Goal: Task Accomplishment & Management: Use online tool/utility

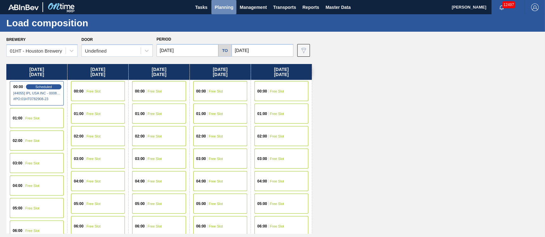
click at [225, 6] on span "Planning" at bounding box center [224, 7] width 19 height 8
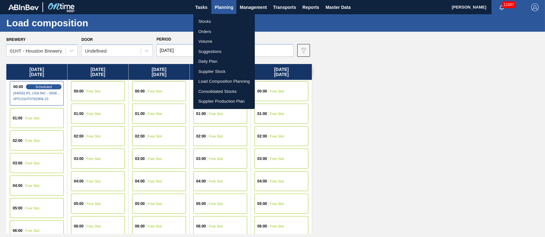
click at [206, 50] on li "Suggestions" at bounding box center [223, 52] width 61 height 10
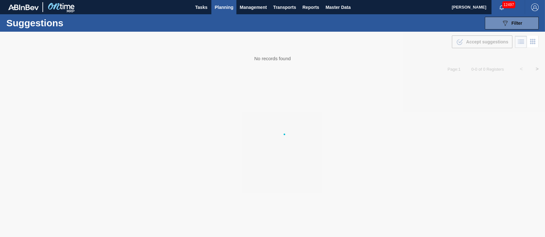
type from "[DATE]"
type to "[DATE]"
click at [226, 7] on span "Planning" at bounding box center [224, 7] width 19 height 8
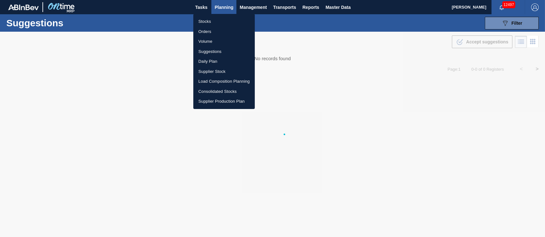
click at [206, 18] on li "Stocks" at bounding box center [223, 21] width 61 height 10
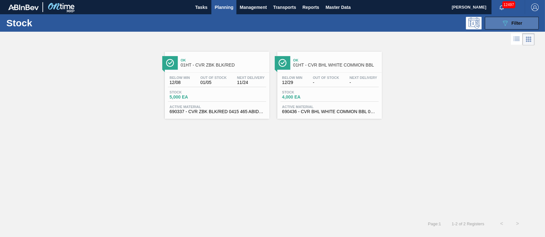
click at [521, 25] on span "Filter" at bounding box center [517, 23] width 11 height 5
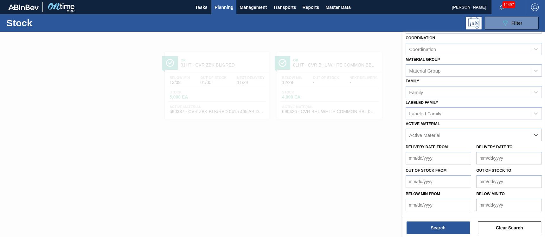
scroll to position [66, 0]
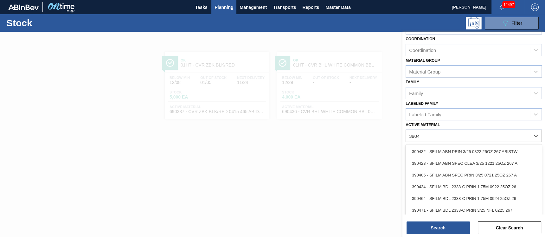
type Material "390432"
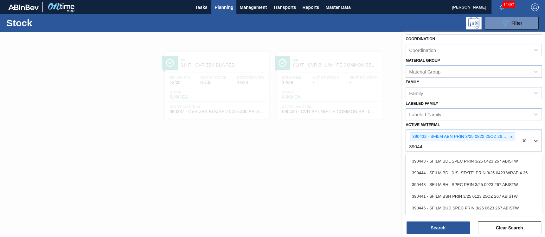
type Material "390447"
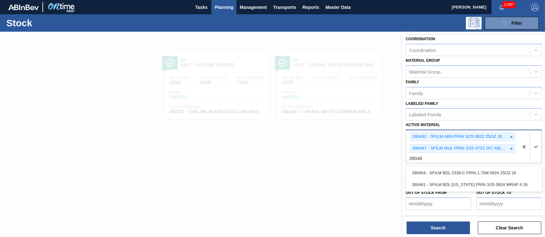
type Material "390464"
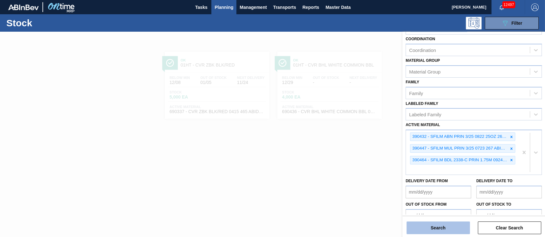
click at [441, 225] on button "Search" at bounding box center [438, 228] width 63 height 13
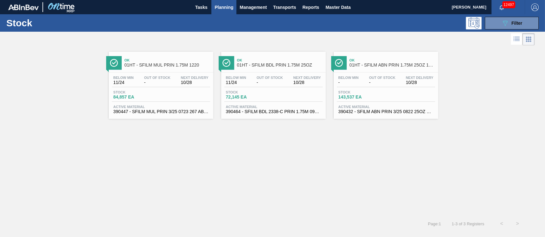
click at [358, 92] on span "Stock" at bounding box center [361, 92] width 44 height 4
click at [308, 101] on div "Stock 72,145 EA" at bounding box center [273, 95] width 98 height 11
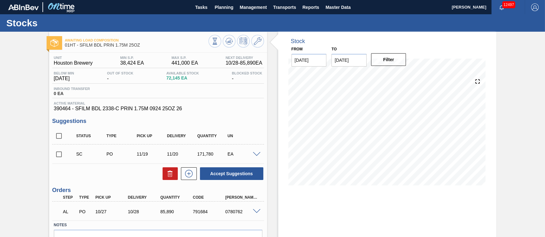
click at [58, 156] on input "checkbox" at bounding box center [58, 154] width 13 height 13
click at [229, 175] on button "Accept Suggestions" at bounding box center [231, 173] width 63 height 13
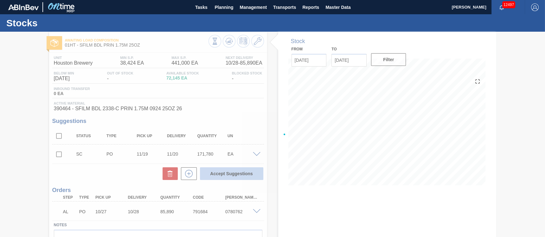
checkbox input "false"
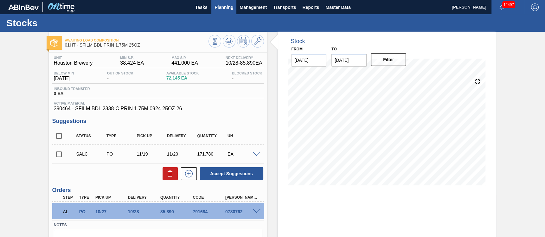
click at [228, 5] on span "Planning" at bounding box center [224, 7] width 19 height 8
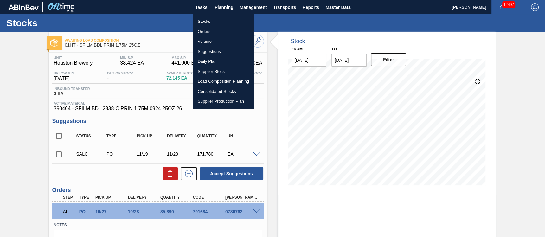
click at [205, 21] on li "Stocks" at bounding box center [223, 21] width 61 height 10
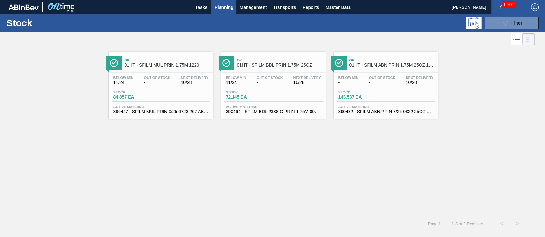
click at [250, 93] on span "Stock" at bounding box center [248, 92] width 44 height 4
click at [167, 103] on div "Below Min 11/24 Out Of Stock - Next Delivery 10/28 Stock 84,857 EA Active Mater…" at bounding box center [161, 94] width 105 height 43
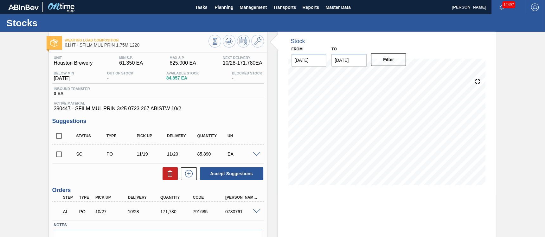
click at [58, 156] on input "checkbox" at bounding box center [58, 154] width 13 height 13
click at [238, 168] on div "Status Type Pick up Delivery Quantity UN SC PO 11/19 11/20 85,890 EA Material 3…" at bounding box center [158, 154] width 212 height 53
click at [238, 171] on button "Accept Suggestions" at bounding box center [231, 173] width 63 height 13
checkbox input "false"
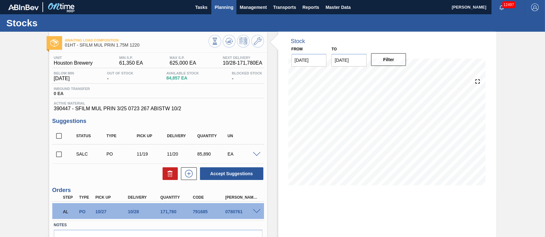
click at [222, 4] on span "Planning" at bounding box center [224, 7] width 19 height 8
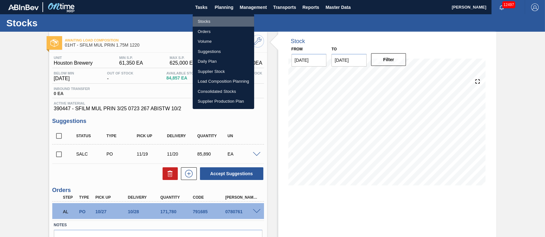
click at [204, 21] on li "Stocks" at bounding box center [223, 21] width 61 height 10
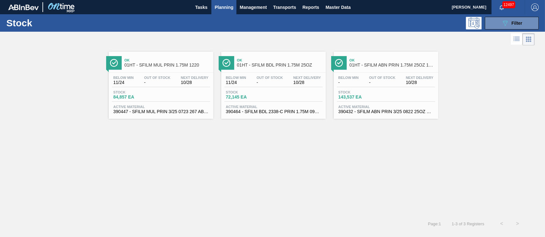
click at [395, 97] on div "Stock 143,537 EA" at bounding box center [386, 95] width 98 height 11
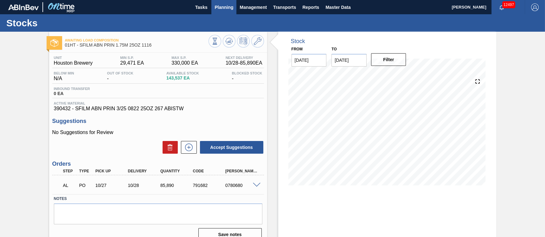
click at [228, 5] on span "Planning" at bounding box center [224, 7] width 19 height 8
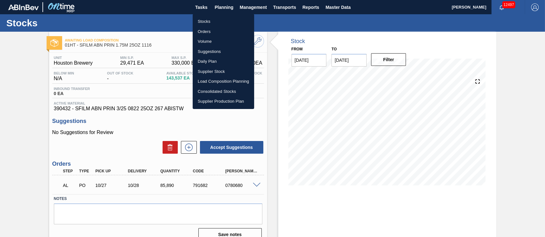
click at [210, 19] on li "Stocks" at bounding box center [223, 21] width 61 height 10
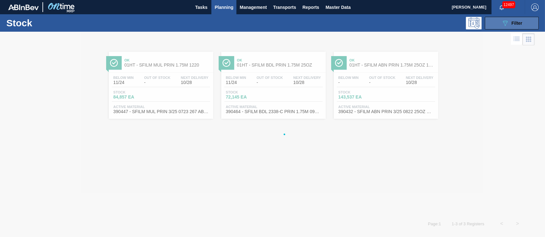
click at [496, 23] on button "089F7B8B-B2A5-4AFE-B5C0-19BA573D28AC Filter" at bounding box center [512, 23] width 54 height 13
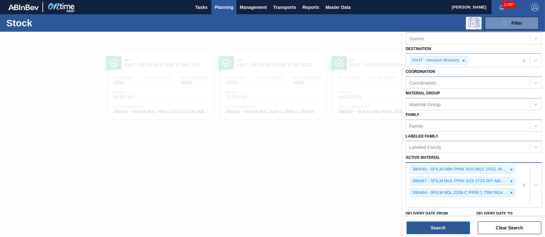
scroll to position [48, 0]
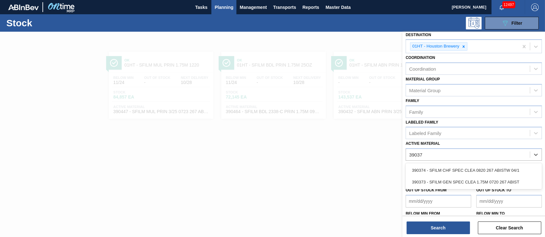
type Material "390373"
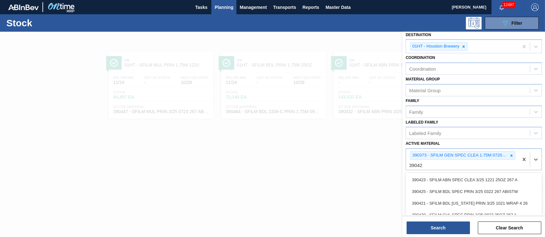
type Material "390422"
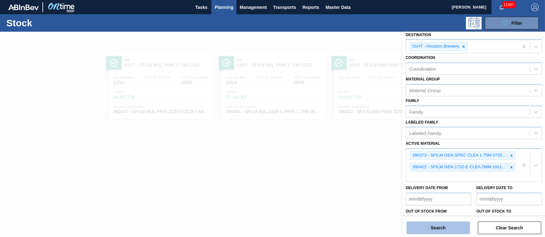
click at [424, 224] on button "Search" at bounding box center [438, 228] width 63 height 13
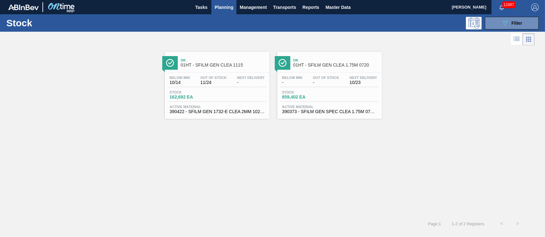
click at [298, 94] on div "Stock 859,402 EA" at bounding box center [305, 94] width 48 height 9
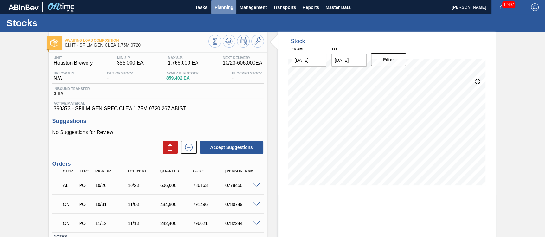
click at [225, 9] on span "Planning" at bounding box center [224, 7] width 19 height 8
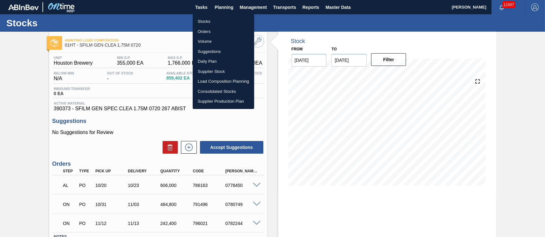
click at [202, 20] on li "Stocks" at bounding box center [223, 21] width 61 height 10
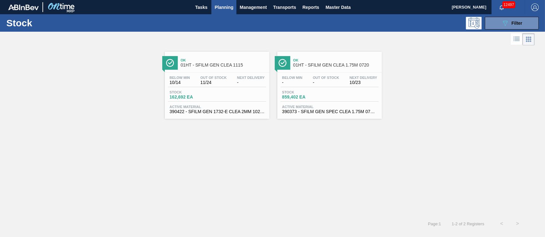
click at [235, 78] on div "Below Min 10/14 Out Of Stock 11/24 Next Delivery -" at bounding box center [217, 81] width 98 height 11
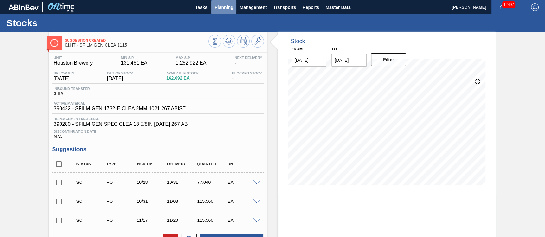
click at [222, 6] on span "Planning" at bounding box center [224, 7] width 19 height 8
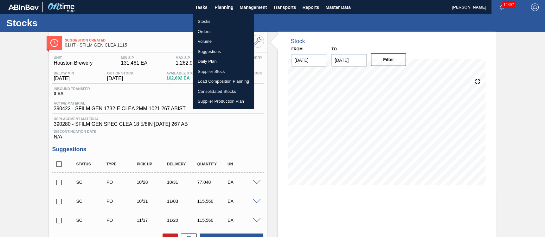
click at [218, 80] on li "Load Composition Planning" at bounding box center [223, 81] width 61 height 10
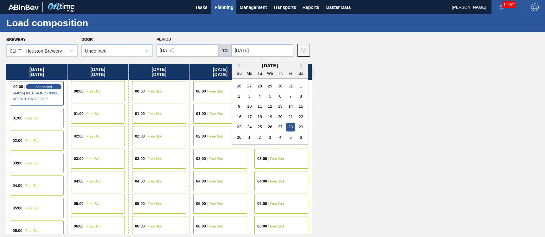
click at [272, 51] on input "[DATE]" at bounding box center [263, 50] width 62 height 13
click at [215, 50] on input "[DATE]" at bounding box center [188, 50] width 62 height 13
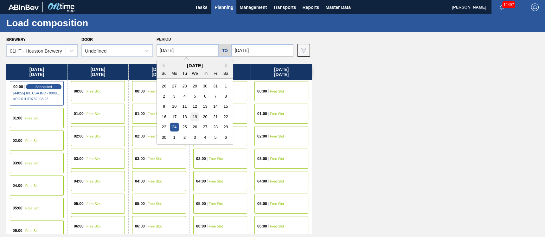
click at [192, 115] on div "19" at bounding box center [195, 117] width 9 height 9
type input "[DATE]"
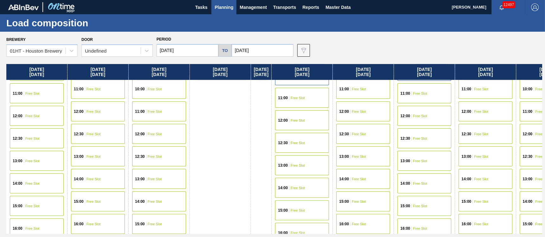
scroll to position [202, 0]
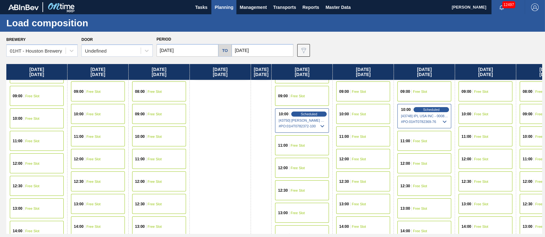
click at [93, 133] on div "11:00 Free Slot" at bounding box center [98, 136] width 54 height 20
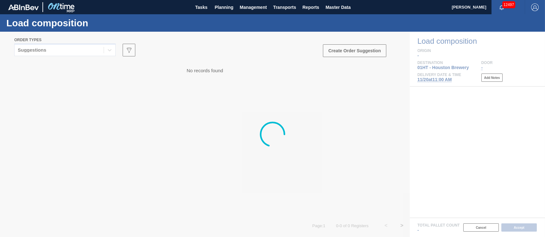
click at [73, 49] on div at bounding box center [272, 134] width 545 height 205
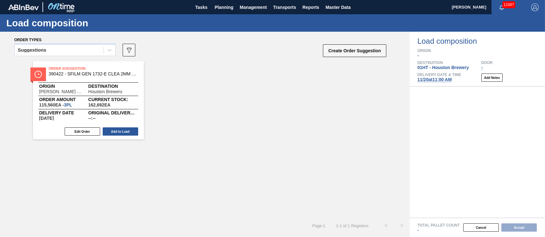
click at [430, 82] on span "[DATE] 11:00 AM" at bounding box center [434, 79] width 34 height 5
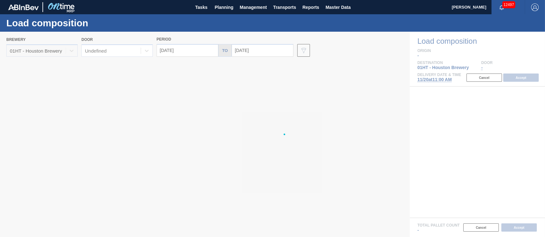
type input "[DATE]"
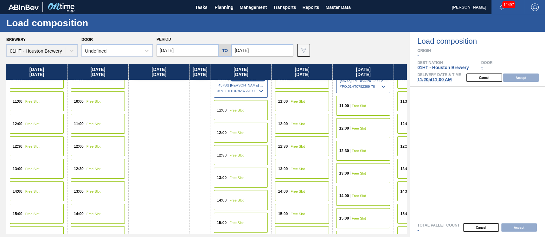
scroll to position [238, 0]
click at [25, 161] on div "13:00 Free Slot" at bounding box center [37, 169] width 54 height 20
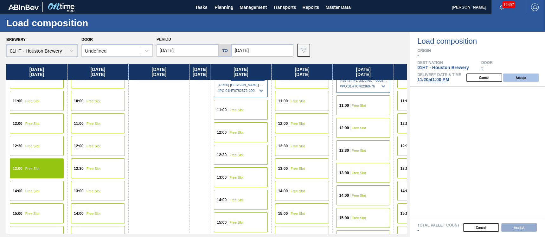
click at [524, 76] on button "Accept" at bounding box center [521, 78] width 36 height 8
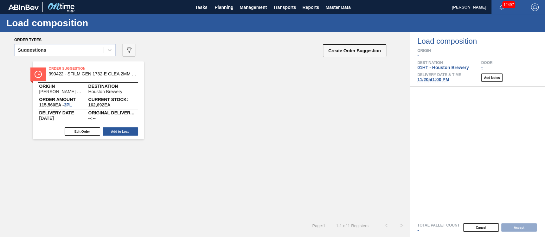
click at [96, 49] on div "Suggestions" at bounding box center [59, 50] width 89 height 9
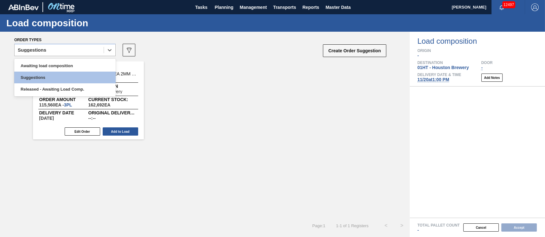
click at [84, 59] on div "Awaiting load composition Suggestions Released - Awaiting Load Comp." at bounding box center [64, 78] width 101 height 38
click at [79, 64] on div "Awaiting load composition" at bounding box center [64, 66] width 101 height 12
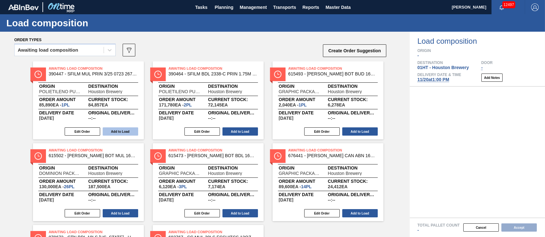
click at [131, 133] on button "Add to Load" at bounding box center [121, 131] width 36 height 8
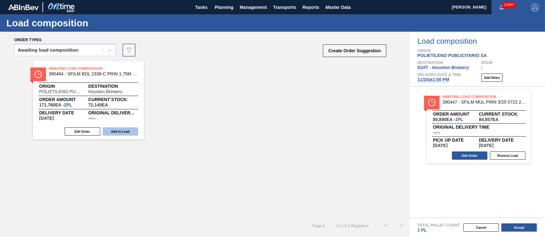
click at [131, 129] on button "Add to Load" at bounding box center [121, 131] width 36 height 8
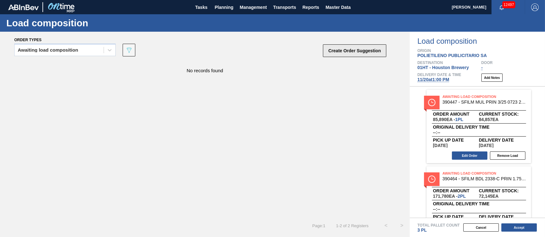
click at [344, 49] on button "Create Order Suggestion" at bounding box center [354, 50] width 63 height 13
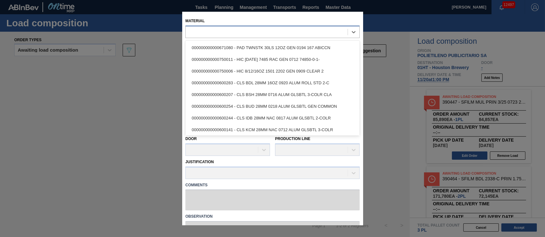
click at [243, 30] on div at bounding box center [267, 32] width 162 height 9
type input "39042"
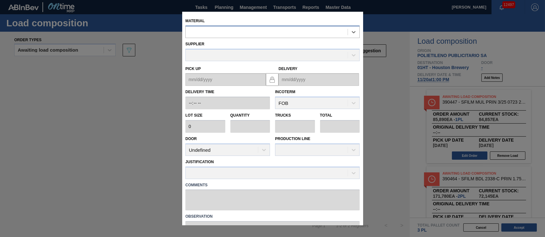
type input "38,936"
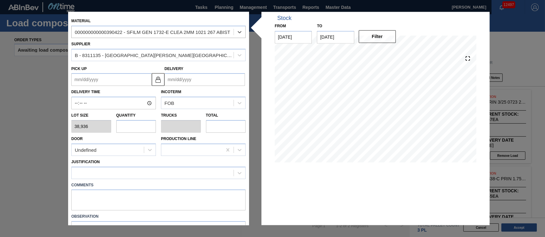
scroll to position [36, 0]
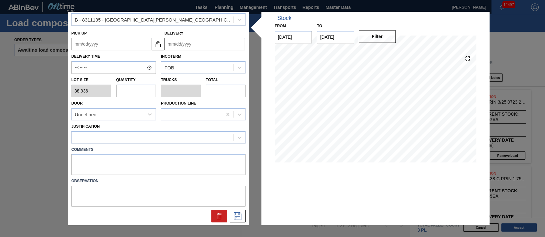
click at [219, 217] on icon at bounding box center [220, 217] width 8 height 8
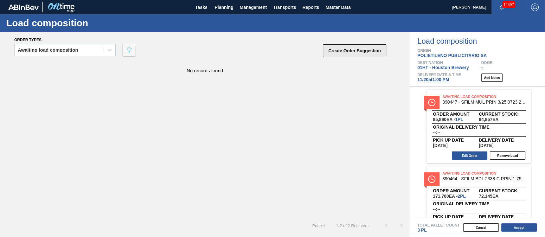
click at [366, 46] on button "Create Order Suggestion" at bounding box center [354, 50] width 63 height 13
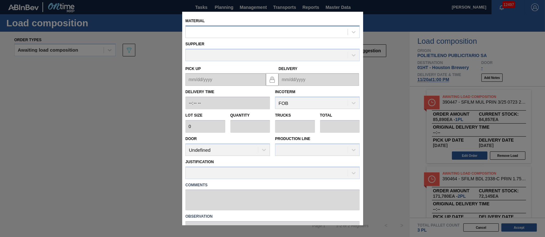
click at [264, 32] on div at bounding box center [267, 32] width 162 height 9
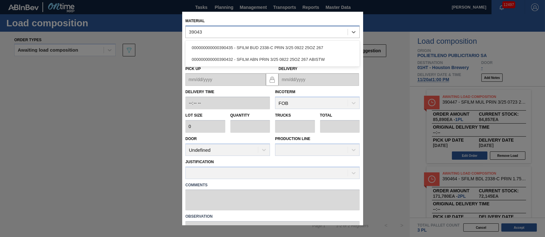
type input "390432"
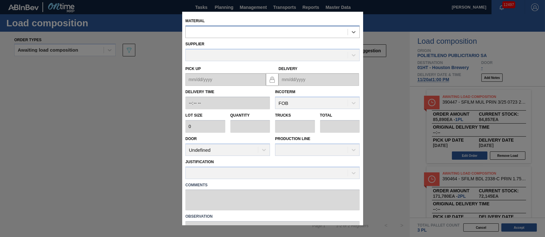
type input "85,890"
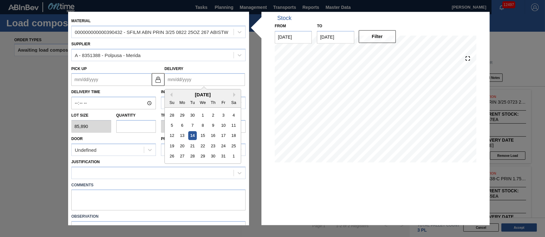
click at [197, 78] on input "Delivery" at bounding box center [205, 80] width 81 height 13
click at [176, 92] on div "[DATE]" at bounding box center [203, 94] width 76 height 5
click at [234, 92] on div "[DATE]" at bounding box center [203, 94] width 76 height 5
click at [231, 94] on div "[DATE]" at bounding box center [203, 94] width 76 height 5
click at [232, 93] on div "[DATE]" at bounding box center [203, 94] width 76 height 5
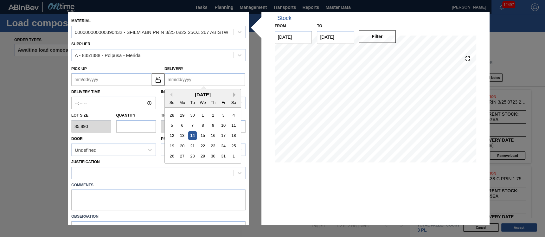
click at [234, 94] on button "Next Month" at bounding box center [235, 95] width 4 height 4
click at [211, 145] on div "20" at bounding box center [213, 146] width 9 height 9
type up "[DATE]"
type input "[DATE]"
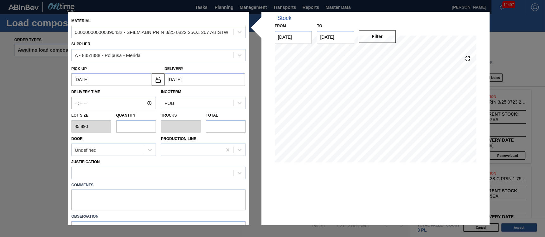
click at [133, 124] on input "text" at bounding box center [136, 126] width 40 height 13
type input "1"
type input "0.038"
type input "85,890"
type input "1"
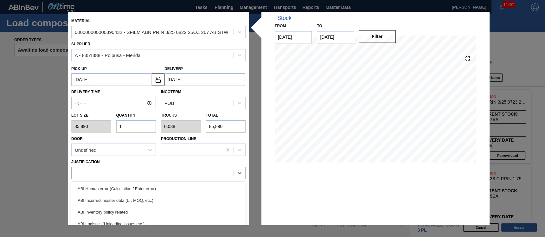
click at [139, 172] on div at bounding box center [153, 172] width 162 height 9
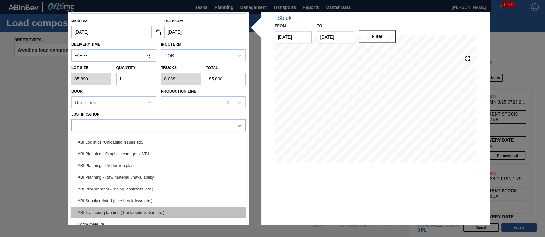
scroll to position [48, 0]
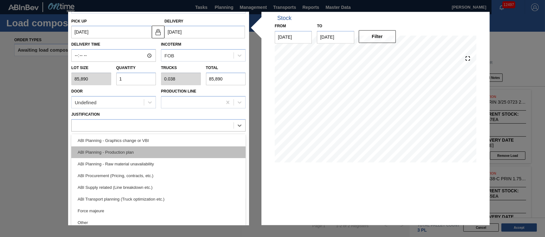
click at [137, 149] on div "ABI Planning - Production plan" at bounding box center [158, 152] width 174 height 12
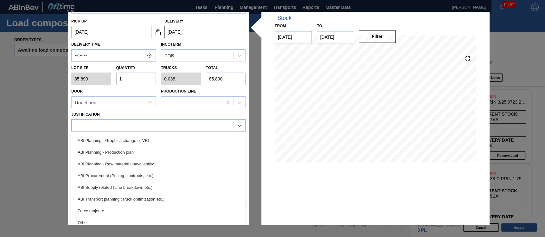
scroll to position [36, 0]
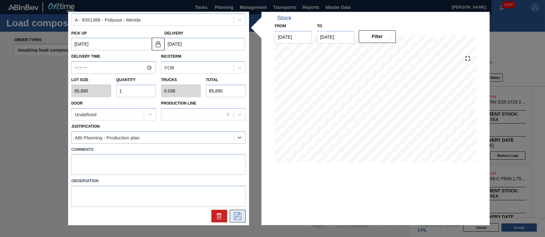
click at [231, 211] on button at bounding box center [238, 216] width 16 height 13
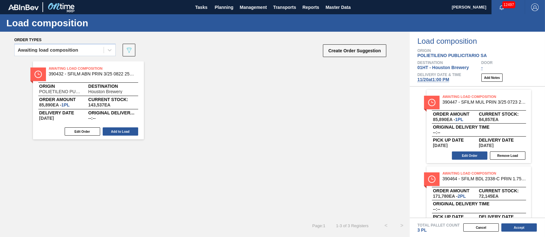
click at [120, 128] on button "Add to Load" at bounding box center [121, 131] width 36 height 8
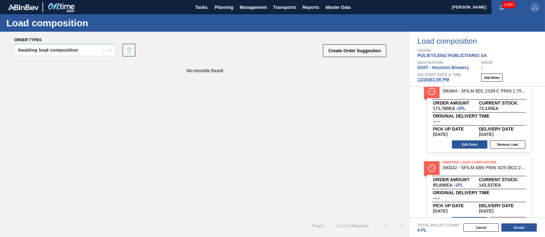
scroll to position [103, 0]
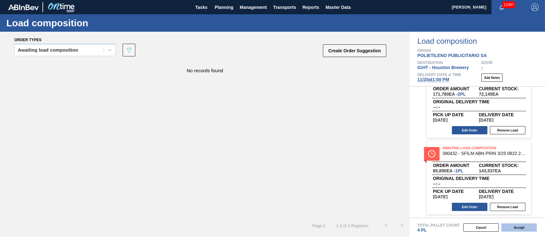
click at [516, 227] on button "Accept" at bounding box center [519, 227] width 36 height 8
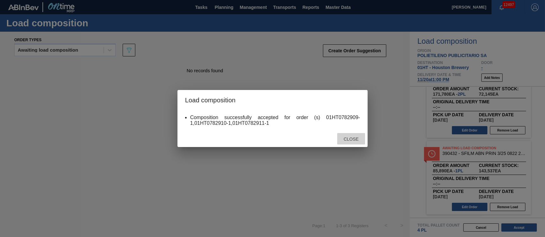
click at [349, 138] on span "Close" at bounding box center [351, 139] width 25 height 5
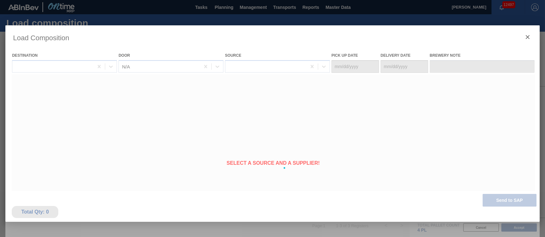
type Date "[DATE]"
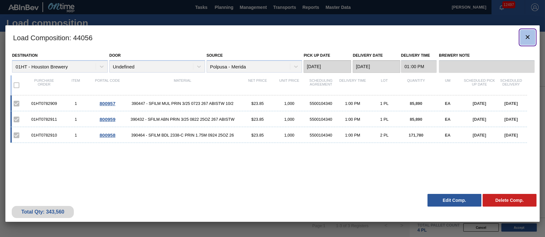
click at [528, 35] on icon "botão de ícone" at bounding box center [528, 37] width 8 height 8
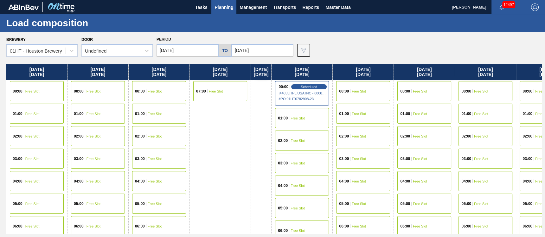
click at [227, 5] on span "Planning" at bounding box center [224, 7] width 19 height 8
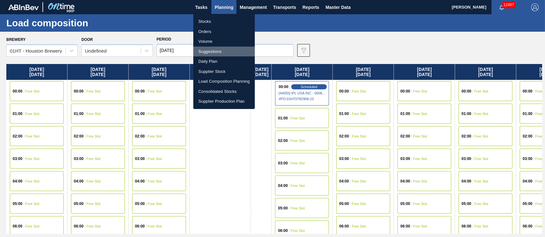
click at [208, 51] on li "Suggestions" at bounding box center [223, 52] width 61 height 10
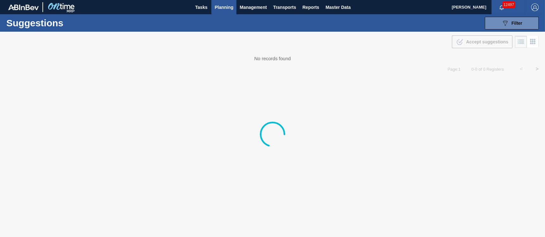
type from "[DATE]"
type to "[DATE]"
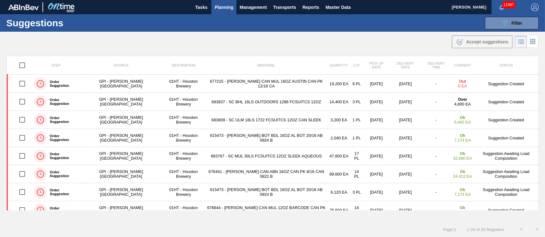
click at [220, 4] on span "Planning" at bounding box center [224, 7] width 19 height 8
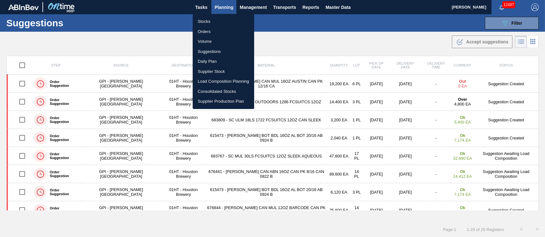
click at [207, 19] on li "Stocks" at bounding box center [223, 21] width 61 height 10
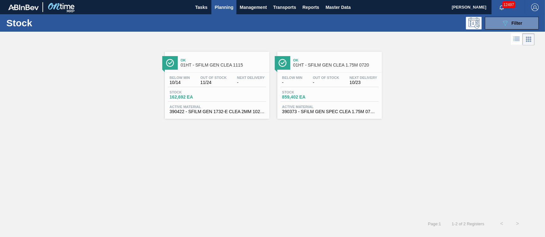
click at [249, 91] on div "Stock 162,692 EA" at bounding box center [217, 95] width 98 height 11
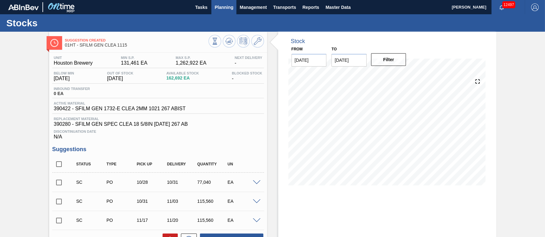
click at [224, 6] on span "Planning" at bounding box center [224, 7] width 19 height 8
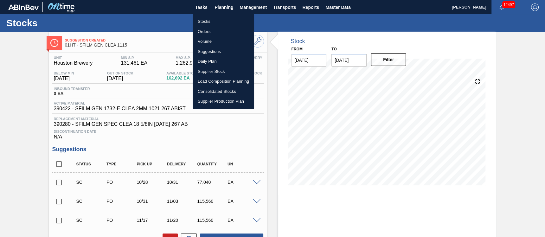
click at [203, 82] on li "Load Composition Planning" at bounding box center [223, 81] width 61 height 10
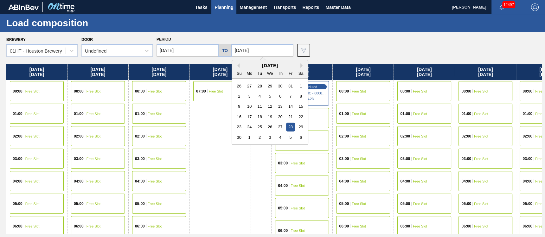
click at [253, 51] on input "[DATE]" at bounding box center [263, 50] width 62 height 13
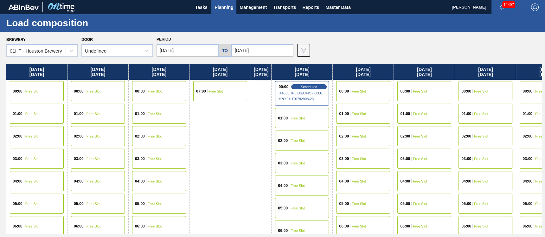
click at [334, 38] on div "Brewery 01HT - Houston Brewery Door Undefined Period [DATE] to [DATE] Data view…" at bounding box center [274, 46] width 536 height 22
click at [222, 6] on span "Planning" at bounding box center [224, 7] width 19 height 8
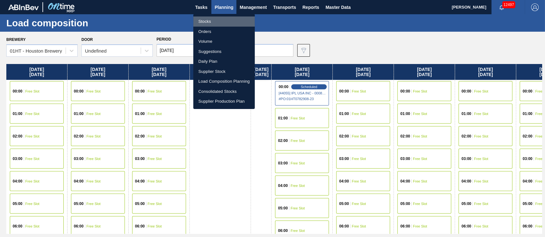
click at [207, 19] on li "Stocks" at bounding box center [223, 21] width 61 height 10
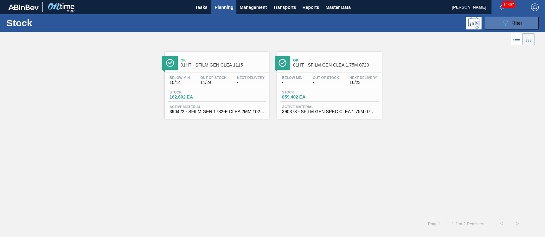
click at [505, 20] on icon "089F7B8B-B2A5-4AFE-B5C0-19BA573D28AC" at bounding box center [505, 23] width 8 height 8
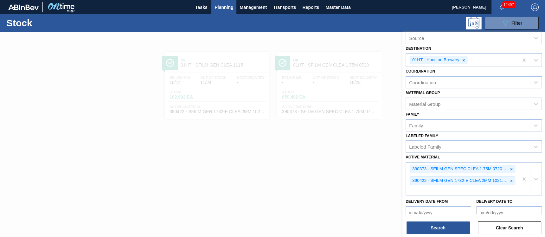
scroll to position [48, 0]
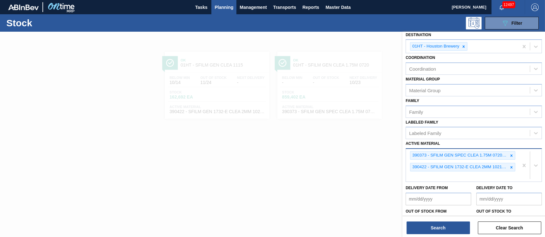
click at [433, 178] on div "390373 - SFILM GEN SPEC CLEA 1.75M 0720 267 ABIST 390422 - SFILM GEN 1732-E CLE…" at bounding box center [462, 165] width 113 height 33
type Material "3904743"
click at [441, 172] on div "390373 - SFILM GEN SPEC CLEA 1.75M 0720 267 ABIST 390422 - SFILM GEN 1732-E CLE…" at bounding box center [462, 165] width 113 height 33
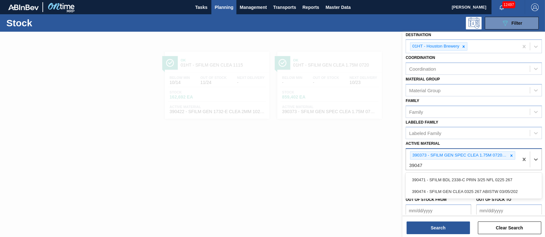
type Material "390474"
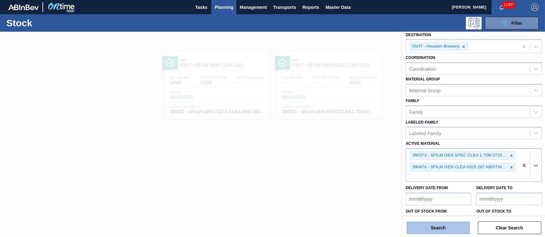
click at [436, 226] on button "Search" at bounding box center [438, 228] width 63 height 13
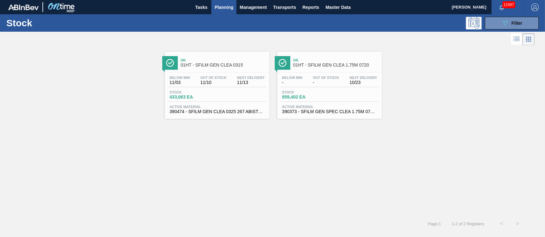
click at [211, 76] on span "Out Of Stock" at bounding box center [213, 78] width 26 height 4
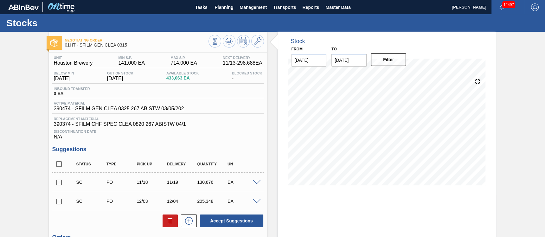
click at [61, 181] on input "checkbox" at bounding box center [58, 182] width 13 height 13
click at [222, 224] on button "Accept Suggestions" at bounding box center [231, 221] width 63 height 13
checkbox input "false"
click at [217, 7] on span "Planning" at bounding box center [224, 7] width 19 height 8
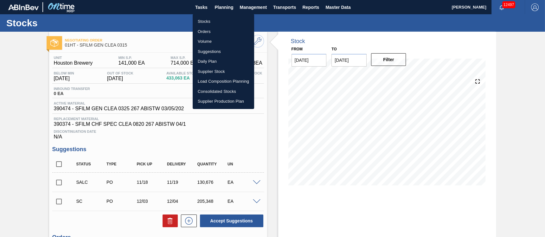
click at [212, 79] on li "Load Composition Planning" at bounding box center [223, 81] width 61 height 10
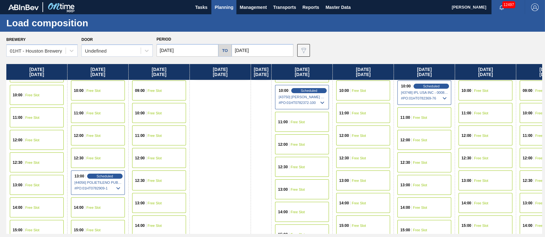
scroll to position [238, 0]
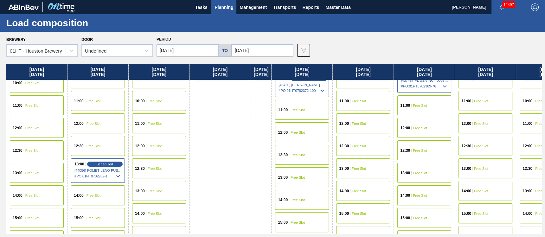
click at [304, 106] on div "11:00 Free Slot" at bounding box center [302, 110] width 54 height 20
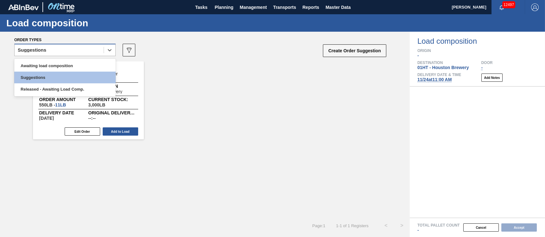
click at [65, 52] on div "Suggestions" at bounding box center [59, 50] width 89 height 9
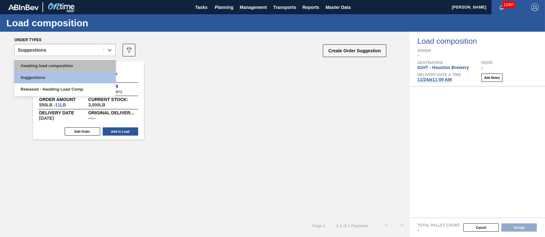
click at [48, 66] on div "Awaiting load composition" at bounding box center [64, 66] width 101 height 12
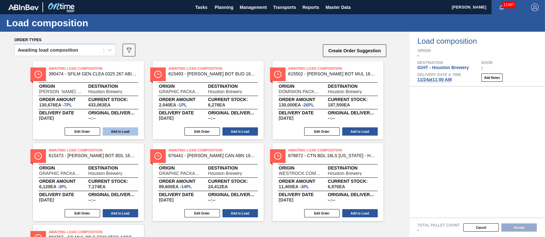
click at [119, 129] on button "Add to Load" at bounding box center [121, 131] width 36 height 8
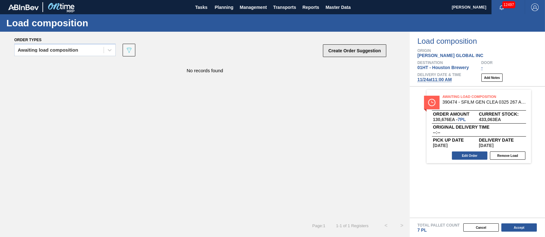
click at [347, 48] on button "Create Order Suggestion" at bounding box center [354, 50] width 63 height 13
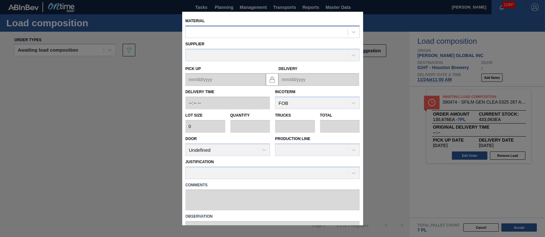
click at [227, 34] on div at bounding box center [267, 32] width 162 height 9
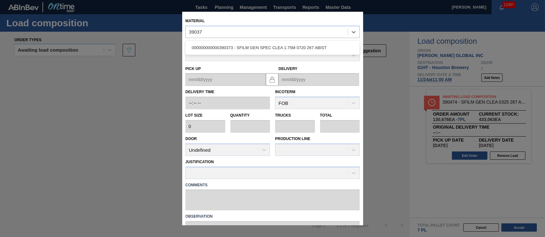
type input "390373"
type input "40,400"
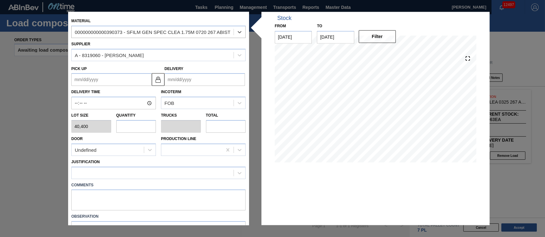
click at [191, 80] on input "Delivery" at bounding box center [205, 80] width 81 height 13
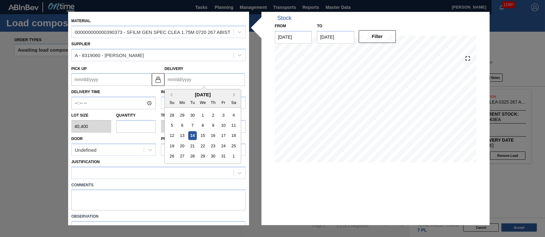
click at [177, 95] on div "[DATE]" at bounding box center [203, 94] width 76 height 5
click at [234, 92] on div "[DATE]" at bounding box center [203, 94] width 76 height 5
click at [233, 95] on button "Next Month" at bounding box center [235, 95] width 4 height 4
click at [178, 156] on div "24" at bounding box center [182, 156] width 9 height 9
type up "[DATE]"
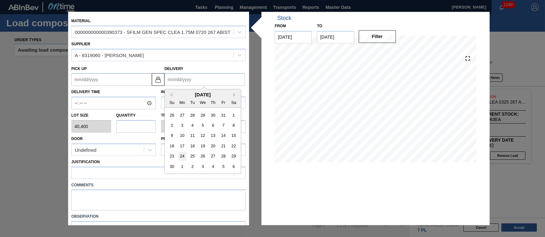
type input "[DATE]"
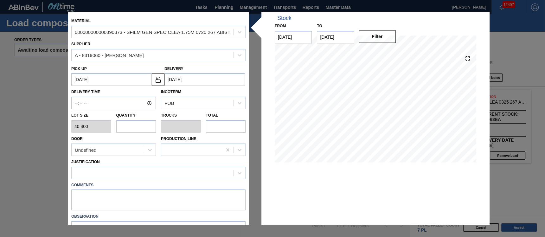
click at [152, 126] on input "text" at bounding box center [136, 126] width 40 height 13
type input "1"
type input "0.038"
type input "40,400"
type input "13"
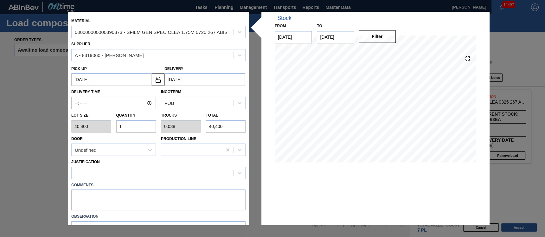
type input "0.5"
type input "525,200"
type input "13"
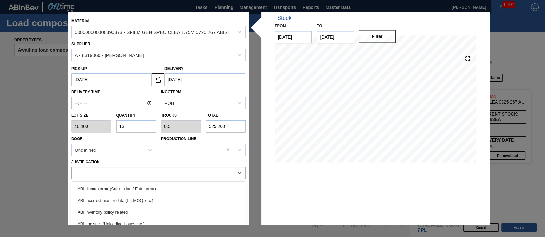
click at [124, 171] on div at bounding box center [153, 172] width 162 height 9
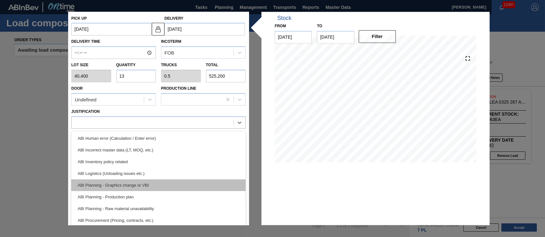
scroll to position [51, 0]
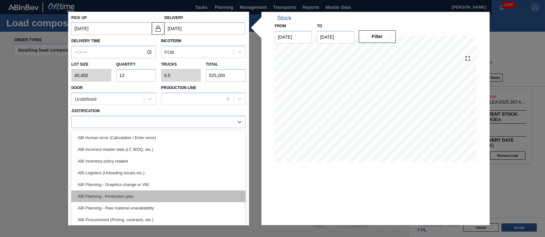
click at [117, 193] on div "ABI Planning - Production plan" at bounding box center [158, 197] width 174 height 12
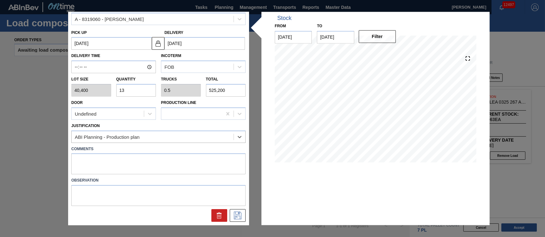
scroll to position [36, 0]
click at [239, 216] on icon at bounding box center [238, 217] width 8 height 8
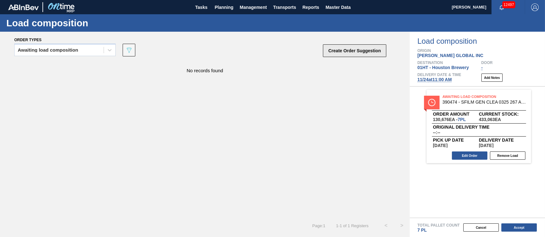
click at [338, 51] on button "Create Order Suggestion" at bounding box center [354, 50] width 63 height 13
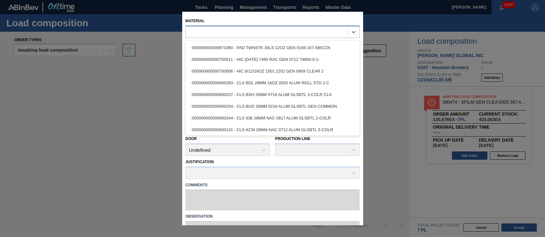
click at [253, 33] on div at bounding box center [267, 32] width 162 height 9
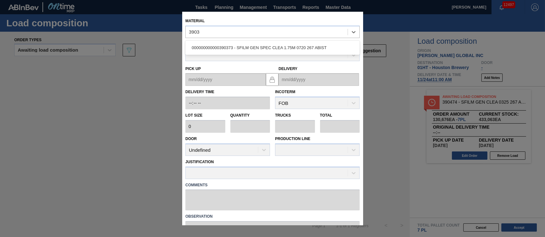
type input "3903"
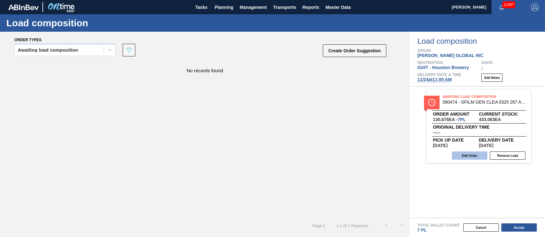
click at [476, 156] on button "Edit Order" at bounding box center [470, 156] width 36 height 8
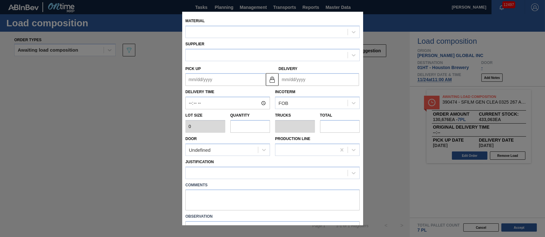
type input "18,668"
type input "7"
type input "0.269"
type input "130,676"
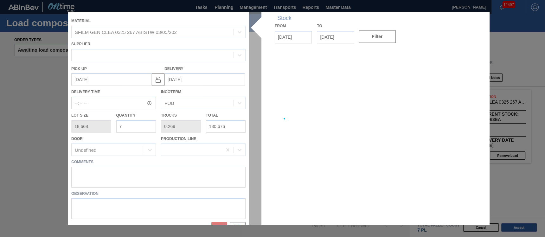
type up "[DATE]"
type input "[DATE]"
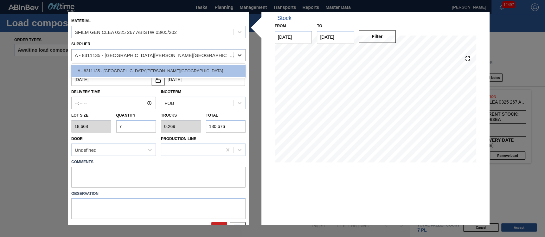
click at [235, 55] on div at bounding box center [239, 54] width 11 height 11
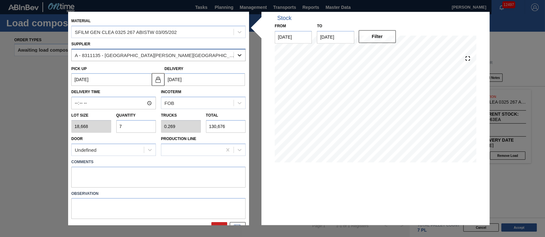
click at [236, 55] on icon at bounding box center [239, 55] width 6 height 6
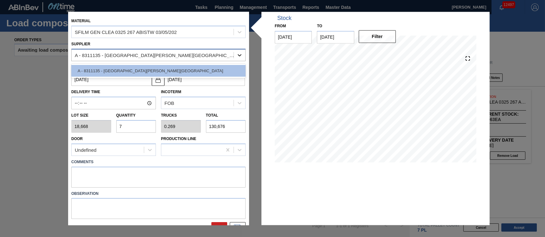
click at [236, 55] on icon at bounding box center [239, 55] width 6 height 6
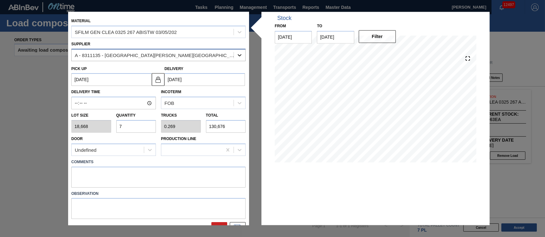
click at [239, 56] on icon at bounding box center [239, 55] width 6 height 6
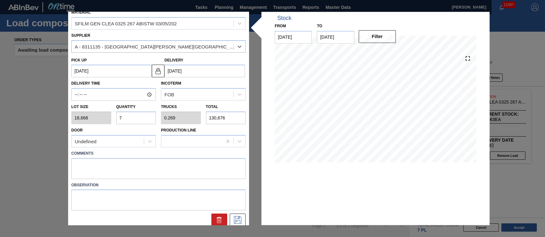
scroll to position [13, 0]
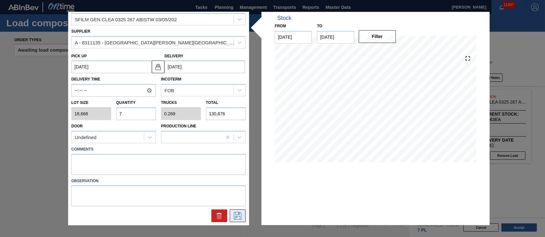
click at [235, 213] on icon at bounding box center [238, 216] width 10 height 8
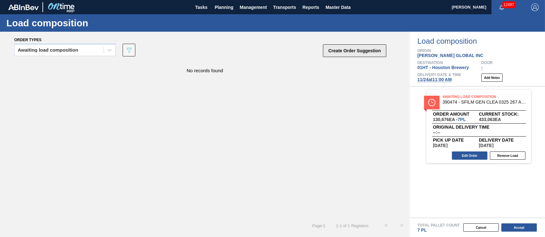
click at [355, 49] on button "Create Order Suggestion" at bounding box center [354, 50] width 63 height 13
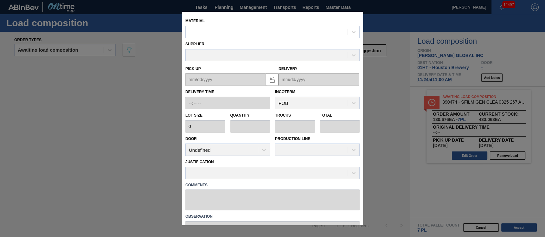
click at [262, 34] on div at bounding box center [267, 32] width 162 height 9
type input "390373"
type input "40,400"
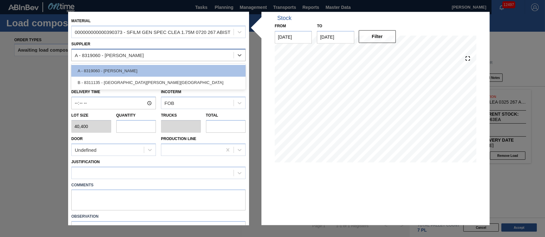
click at [191, 54] on div "A - 8319060 - [PERSON_NAME]" at bounding box center [153, 55] width 162 height 9
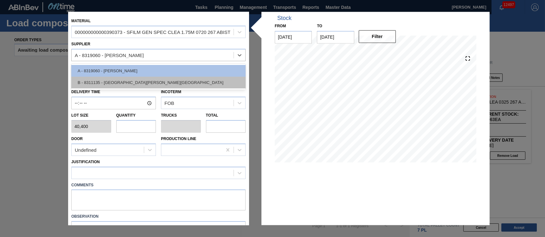
click at [185, 79] on div "B - 8311135 - [GEOGRAPHIC_DATA][PERSON_NAME][GEOGRAPHIC_DATA]" at bounding box center [158, 83] width 174 height 12
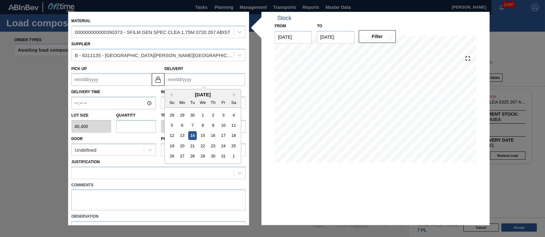
click at [191, 77] on input "Delivery" at bounding box center [205, 80] width 81 height 13
click at [177, 93] on div "[DATE]" at bounding box center [203, 94] width 76 height 5
click at [233, 94] on div "Previous Month Next Month [DATE] Su Mo Tu We Th Fr Sa 28 29 30 1 2 3 4 5 6 7 8 …" at bounding box center [203, 126] width 77 height 75
click at [235, 92] on div "[DATE]" at bounding box center [203, 94] width 76 height 5
click at [234, 94] on button "Next Month" at bounding box center [235, 95] width 4 height 4
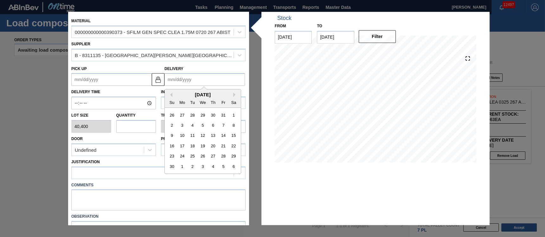
click at [183, 157] on div "24" at bounding box center [182, 156] width 9 height 9
type up "[DATE]"
type input "[DATE]"
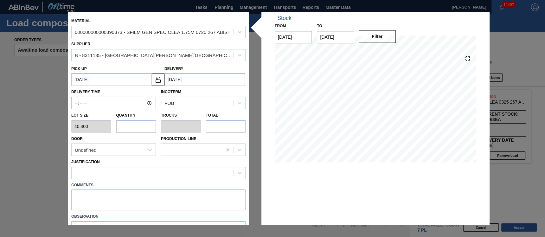
drag, startPoint x: 122, startPoint y: 126, endPoint x: 121, endPoint y: 119, distance: 7.7
click at [123, 125] on input "text" at bounding box center [136, 126] width 40 height 13
type input "1"
type input "0.038"
type input "40,400"
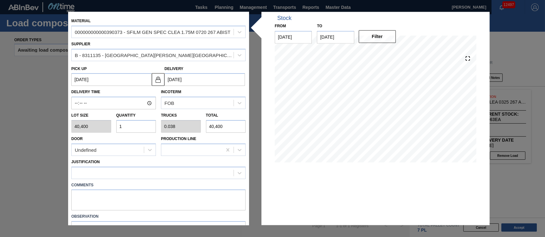
type input "13"
type input "0.5"
type input "525,200"
type input "13"
click at [153, 171] on div at bounding box center [153, 172] width 162 height 9
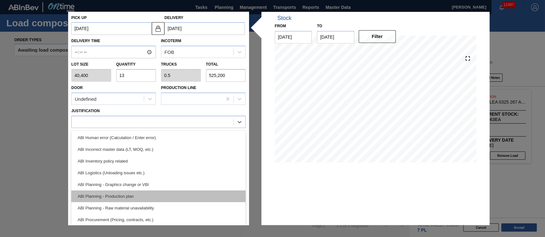
scroll to position [48, 0]
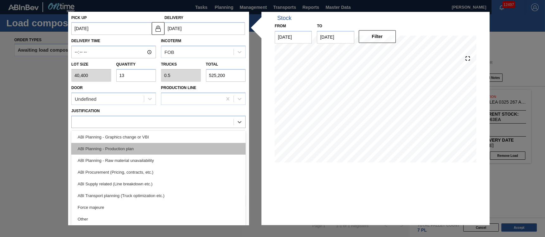
click at [139, 150] on div "ABI Planning - Production plan" at bounding box center [158, 149] width 174 height 12
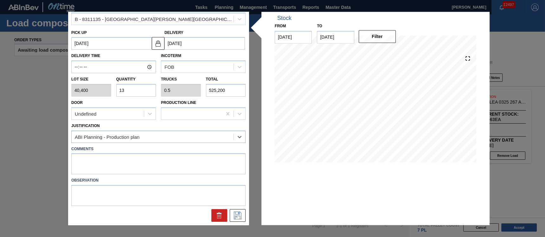
scroll to position [36, 0]
click at [233, 216] on icon at bounding box center [238, 217] width 10 height 8
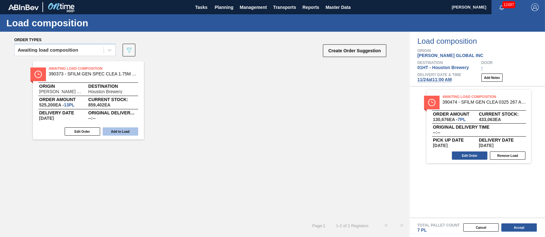
click at [129, 132] on button "Add to Load" at bounding box center [121, 131] width 36 height 8
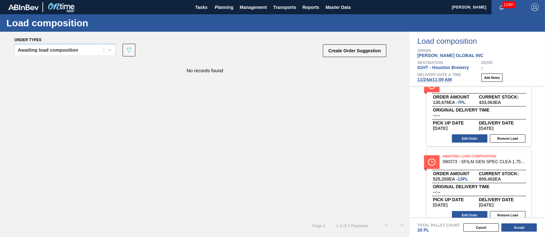
scroll to position [26, 0]
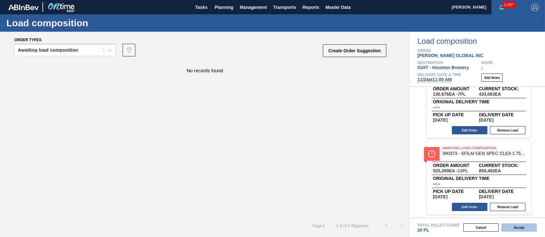
click at [519, 228] on button "Accept" at bounding box center [519, 227] width 36 height 8
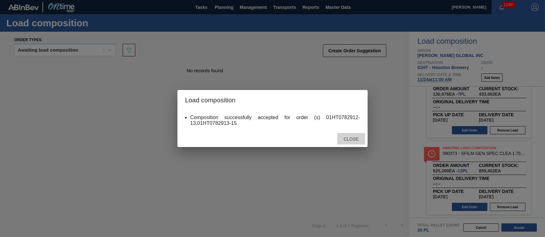
click at [356, 138] on span "Close" at bounding box center [351, 139] width 25 height 5
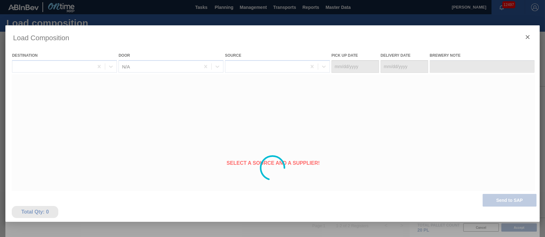
type Date "[DATE]"
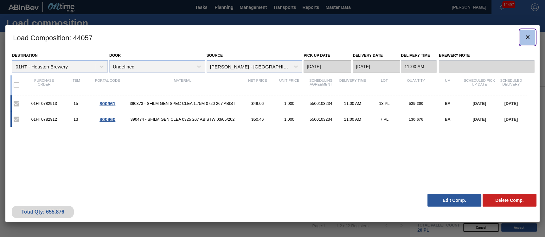
click at [527, 34] on icon "botão de ícone" at bounding box center [528, 37] width 8 height 8
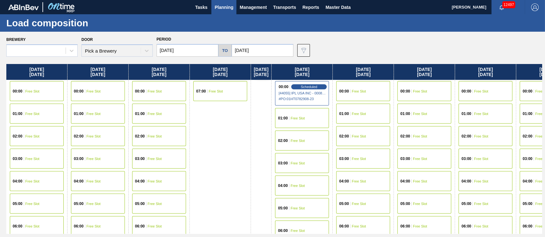
click at [220, 4] on span "Planning" at bounding box center [224, 7] width 19 height 8
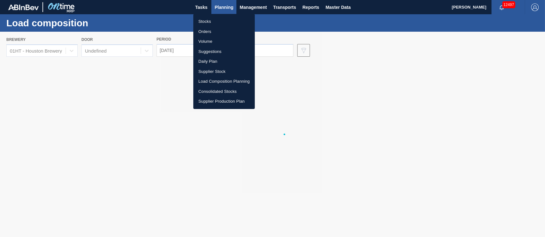
click at [203, 18] on li "Stocks" at bounding box center [223, 21] width 61 height 10
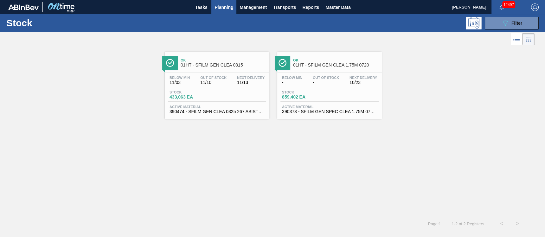
click at [248, 96] on div "Stock 433,063 EA" at bounding box center [217, 95] width 98 height 11
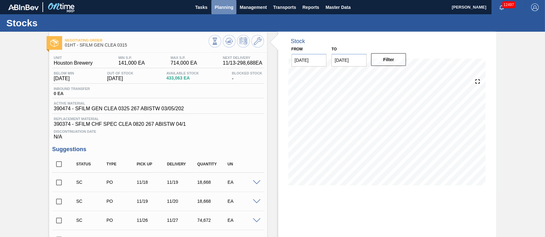
click at [220, 7] on span "Planning" at bounding box center [224, 7] width 19 height 8
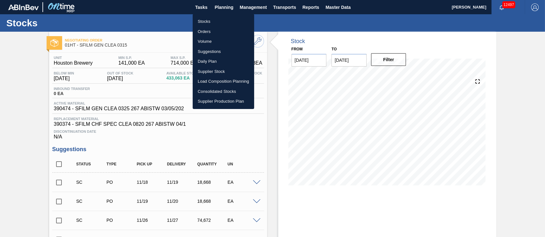
click at [205, 20] on li "Stocks" at bounding box center [223, 21] width 61 height 10
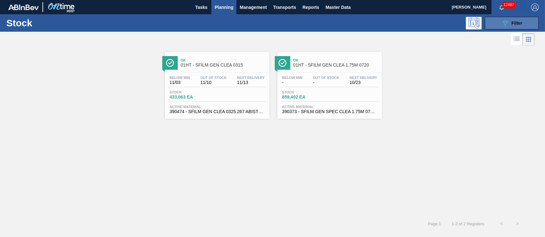
click at [496, 23] on button "089F7B8B-B2A5-4AFE-B5C0-19BA573D28AC Filter" at bounding box center [512, 23] width 54 height 13
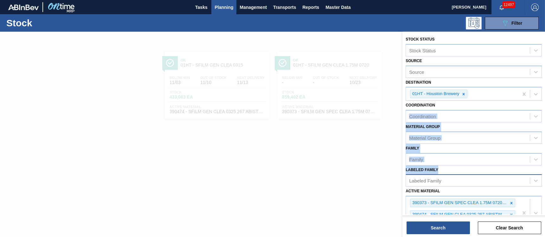
drag, startPoint x: 496, startPoint y: 152, endPoint x: 508, endPoint y: 184, distance: 33.6
click at [508, 184] on div "Stock Status Stock Status Source Source Destination 01HT - Houston Brewery Coor…" at bounding box center [474, 167] width 143 height 271
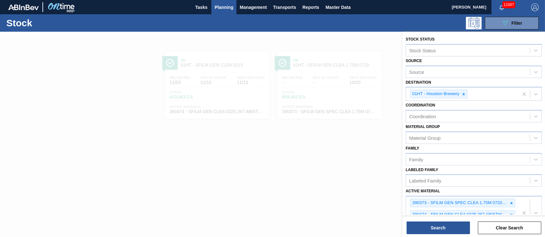
drag, startPoint x: 508, startPoint y: 184, endPoint x: 526, endPoint y: 209, distance: 30.6
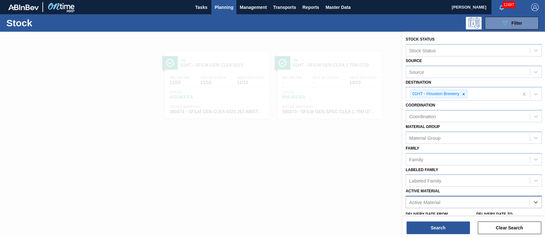
click at [467, 201] on div "Active Material" at bounding box center [468, 202] width 124 height 9
type Material "631551"
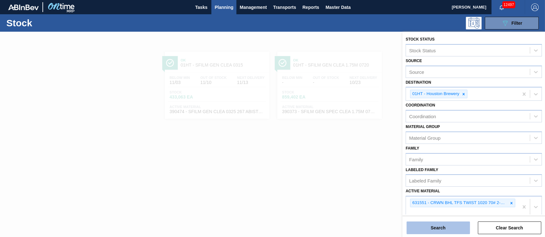
click at [446, 227] on button "Search" at bounding box center [438, 228] width 63 height 13
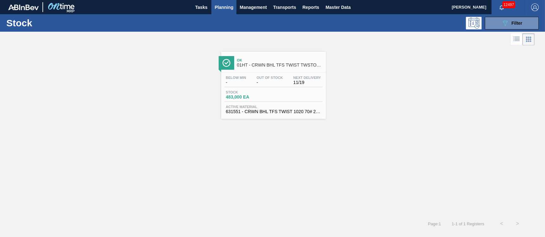
click at [282, 85] on div "Below Min - Out Of Stock - Next Delivery 11/19" at bounding box center [273, 81] width 98 height 11
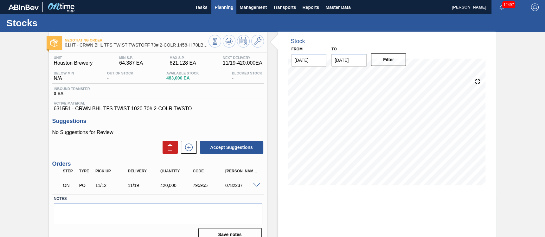
click at [216, 7] on span "Planning" at bounding box center [224, 7] width 19 height 8
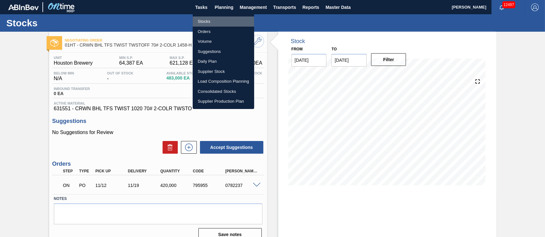
click at [204, 21] on li "Stocks" at bounding box center [223, 21] width 61 height 10
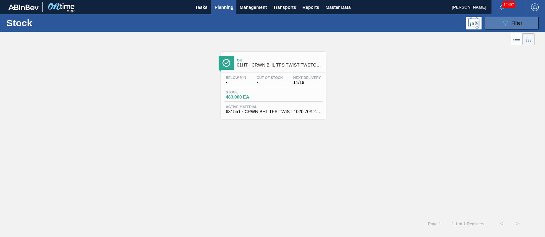
click at [525, 25] on button "089F7B8B-B2A5-4AFE-B5C0-19BA573D28AC Filter" at bounding box center [512, 23] width 54 height 13
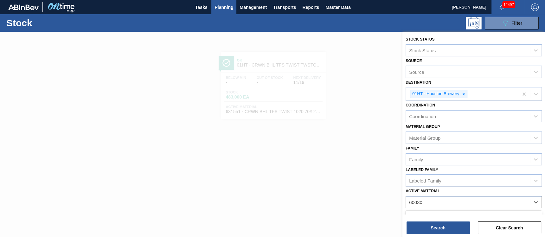
type Material "600307"
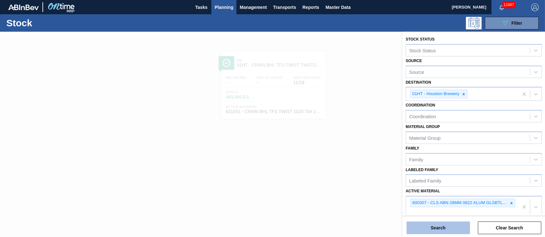
click at [434, 225] on button "Search" at bounding box center [438, 228] width 63 height 13
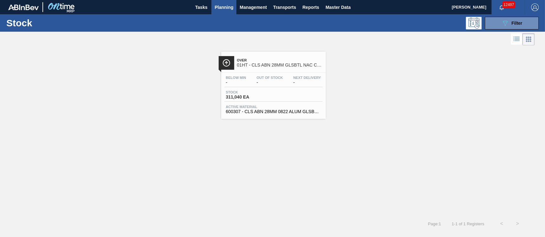
click at [280, 85] on span "-" at bounding box center [270, 82] width 26 height 5
